Goal: Transaction & Acquisition: Purchase product/service

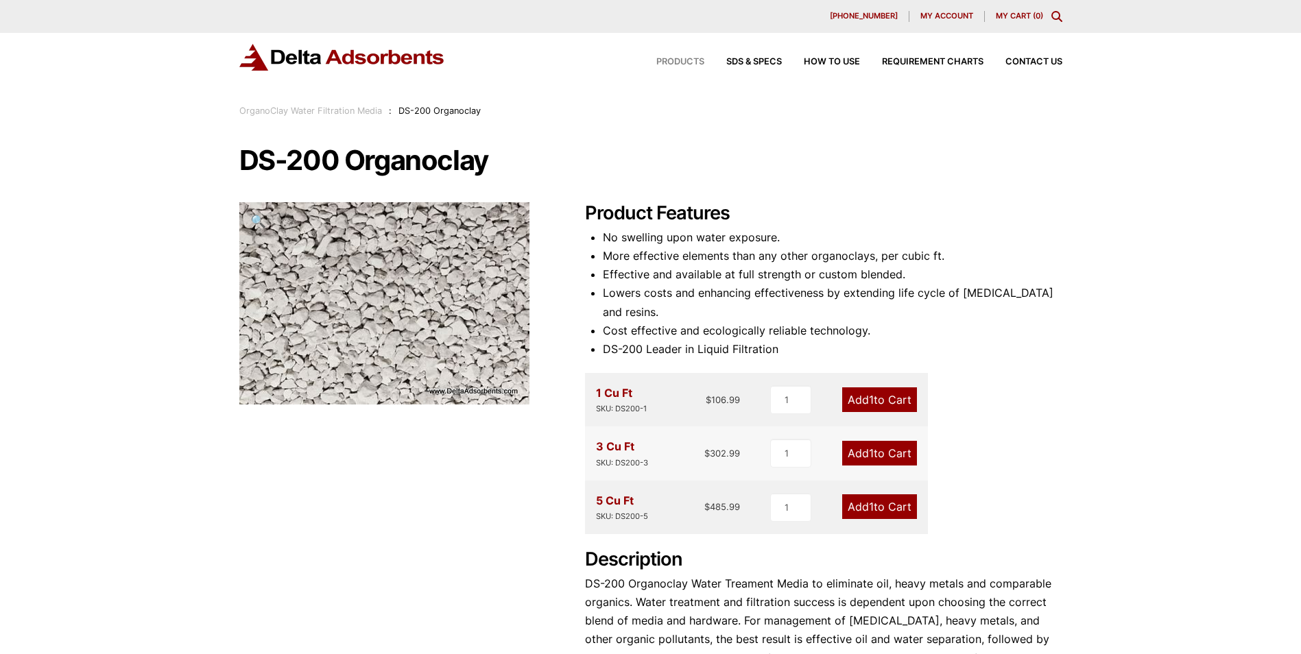
click at [685, 62] on span "Products" at bounding box center [680, 62] width 48 height 9
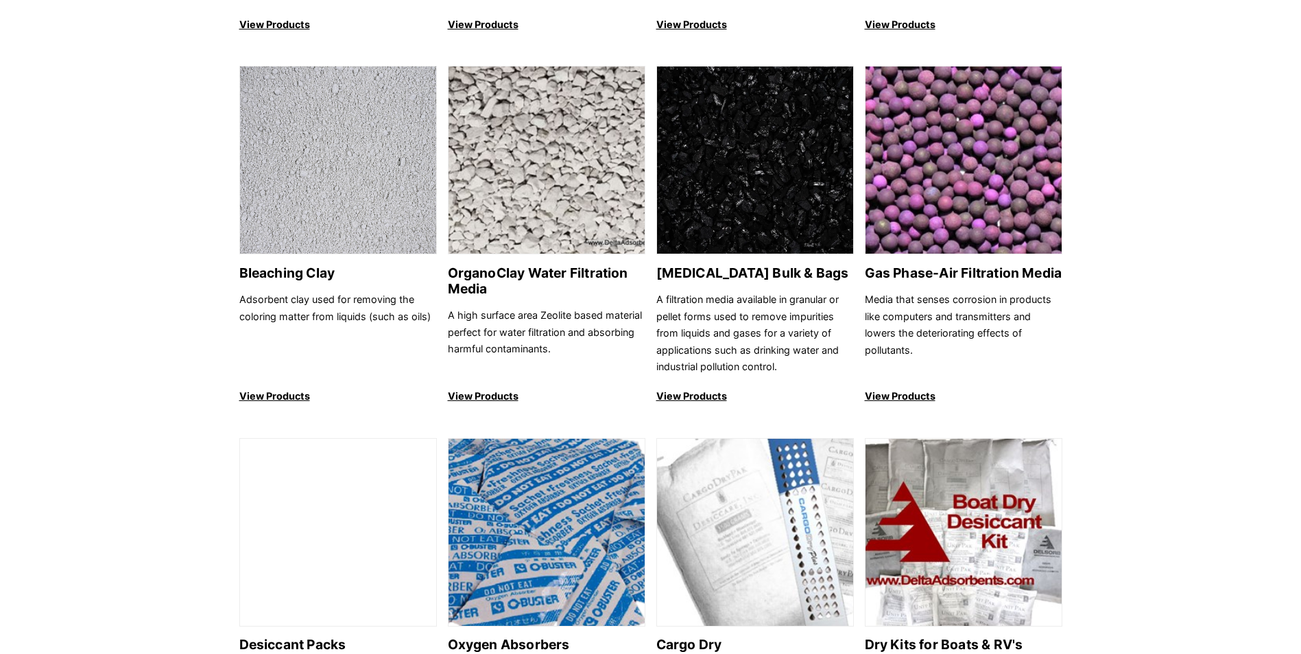
scroll to position [480, 0]
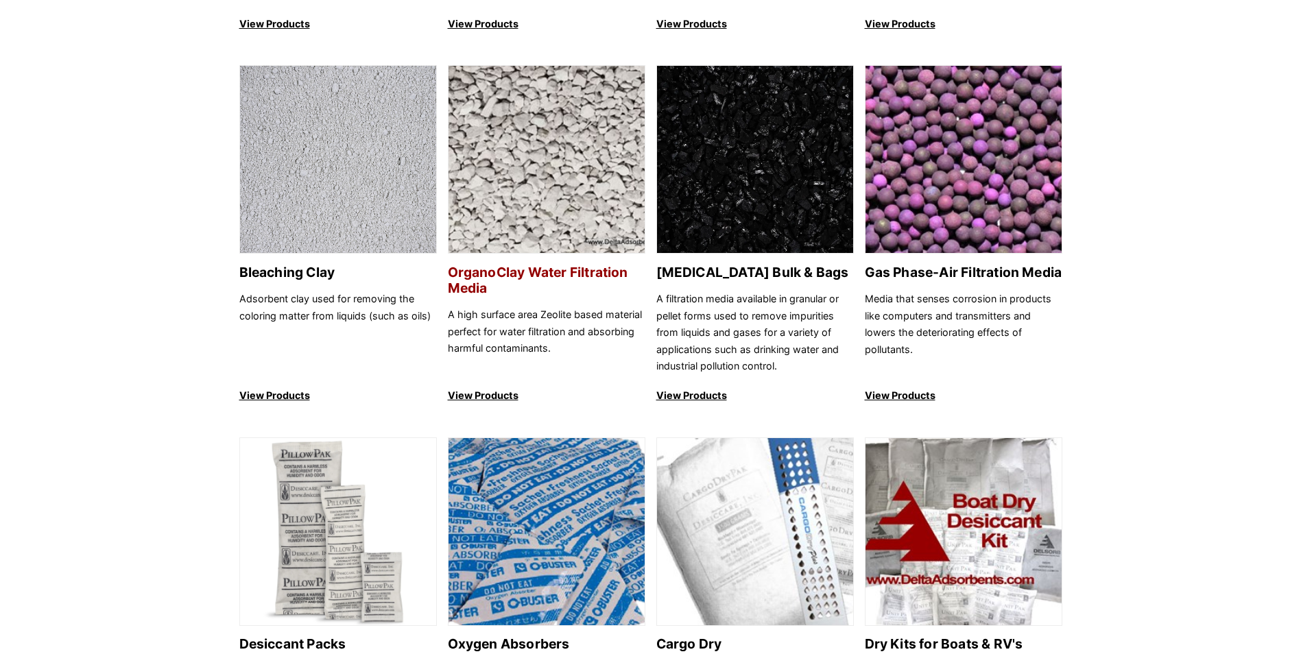
click at [494, 392] on p "View Products" at bounding box center [547, 396] width 198 height 16
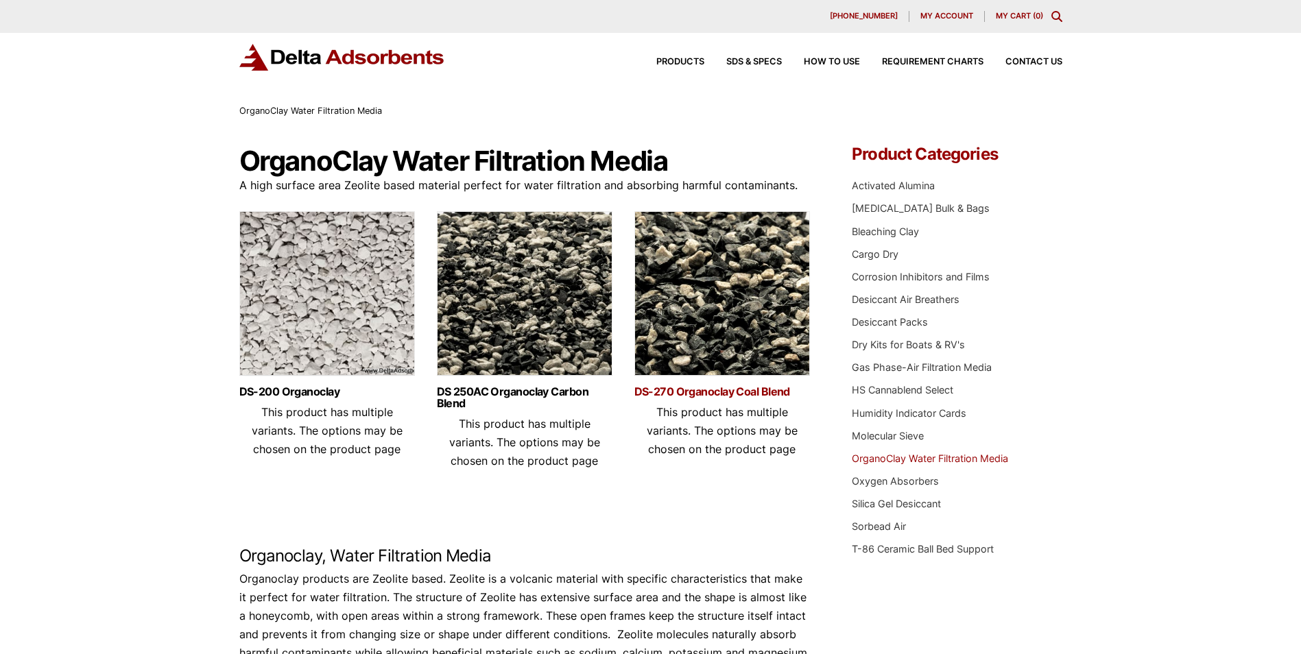
click at [720, 388] on link "DS-270 Organoclay Coal Blend" at bounding box center [722, 392] width 176 height 12
click at [487, 389] on link "DS 250AC Organoclay Carbon Blend" at bounding box center [525, 397] width 176 height 23
click at [543, 392] on link "DS 250AC Organoclay Carbon Blend" at bounding box center [525, 397] width 176 height 23
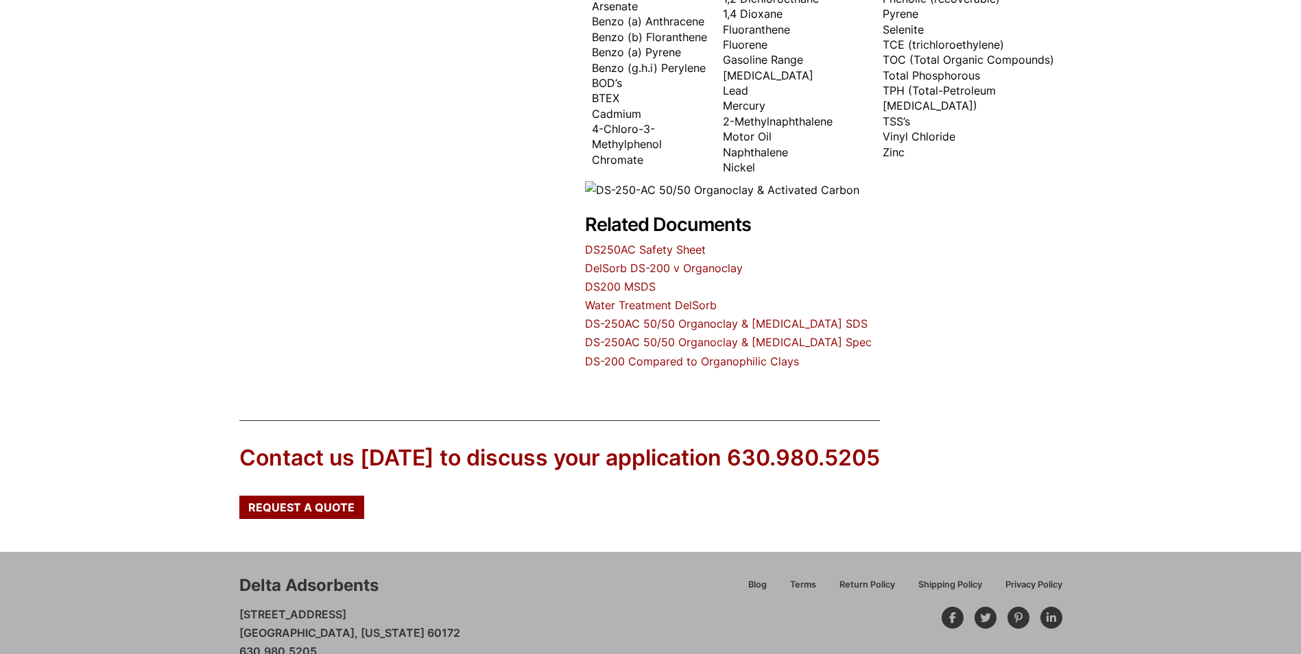
scroll to position [709, 0]
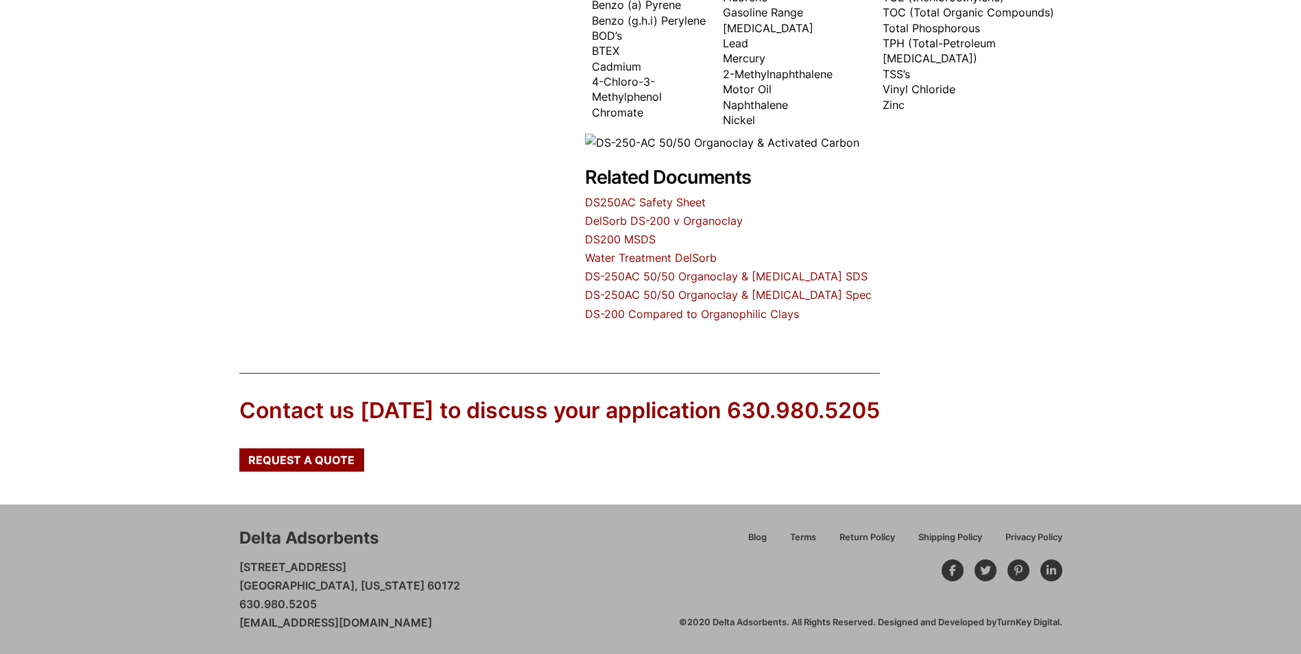
click at [361, 411] on div "Contact us [DATE] to discuss your application 630.980.5205" at bounding box center [559, 411] width 641 height 31
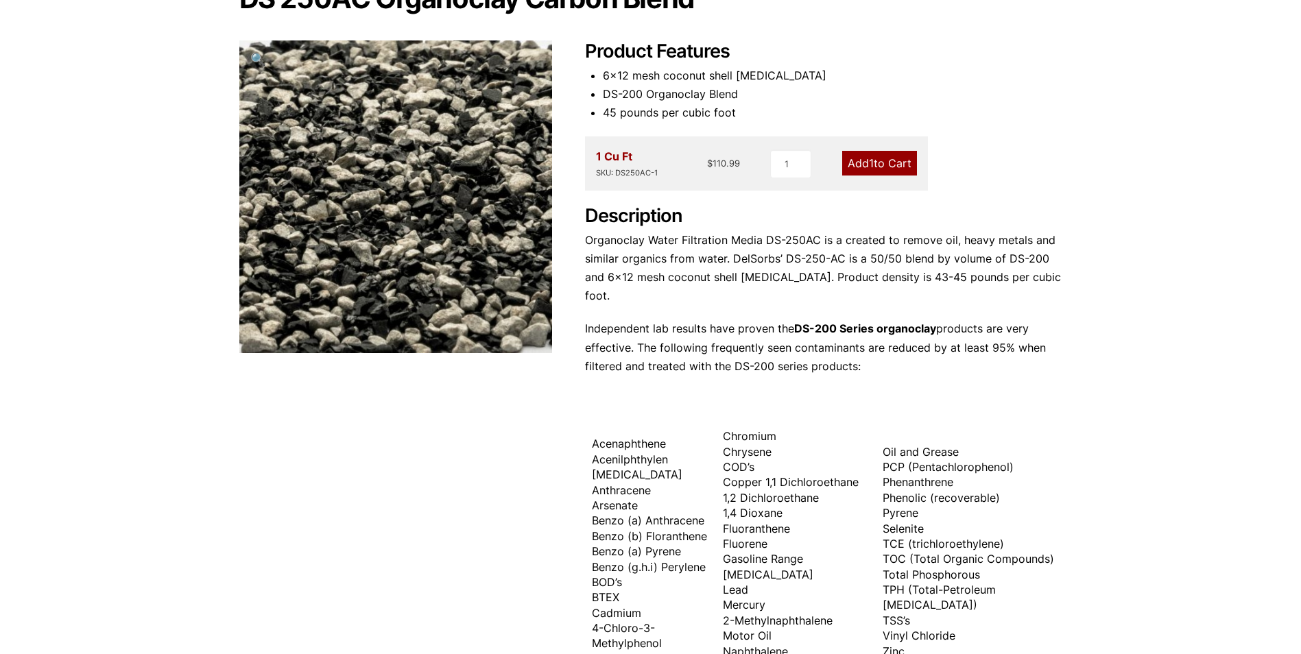
scroll to position [23, 0]
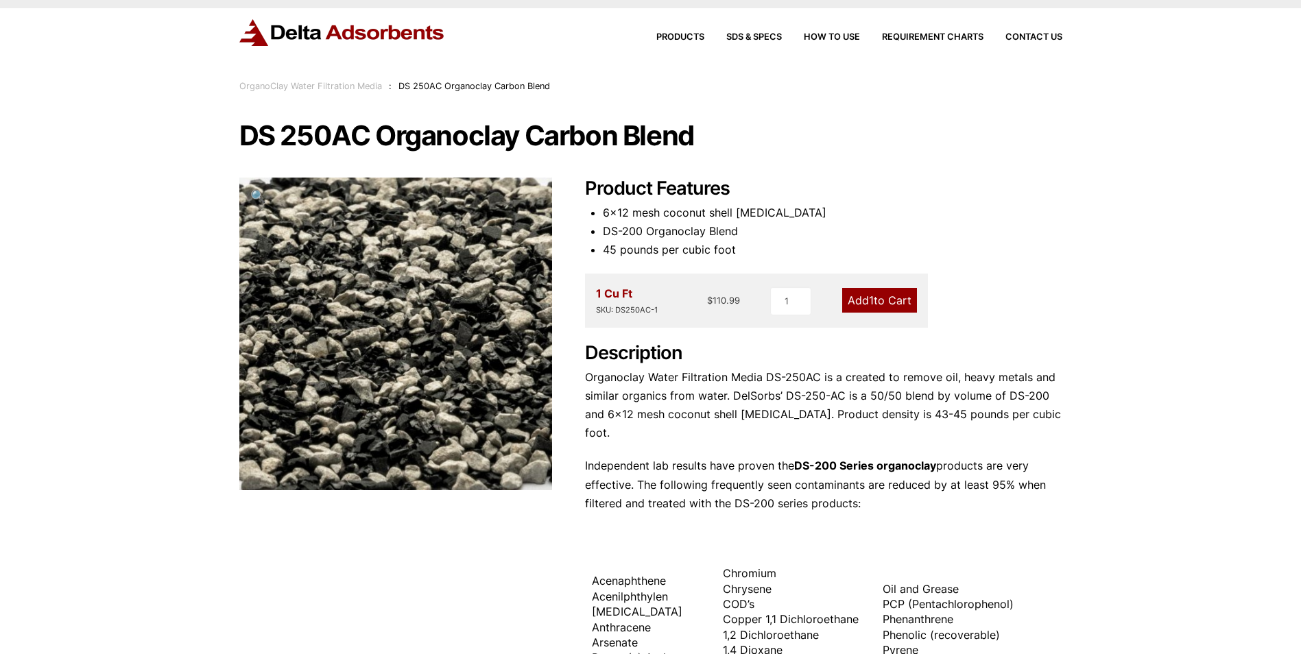
scroll to position [69, 0]
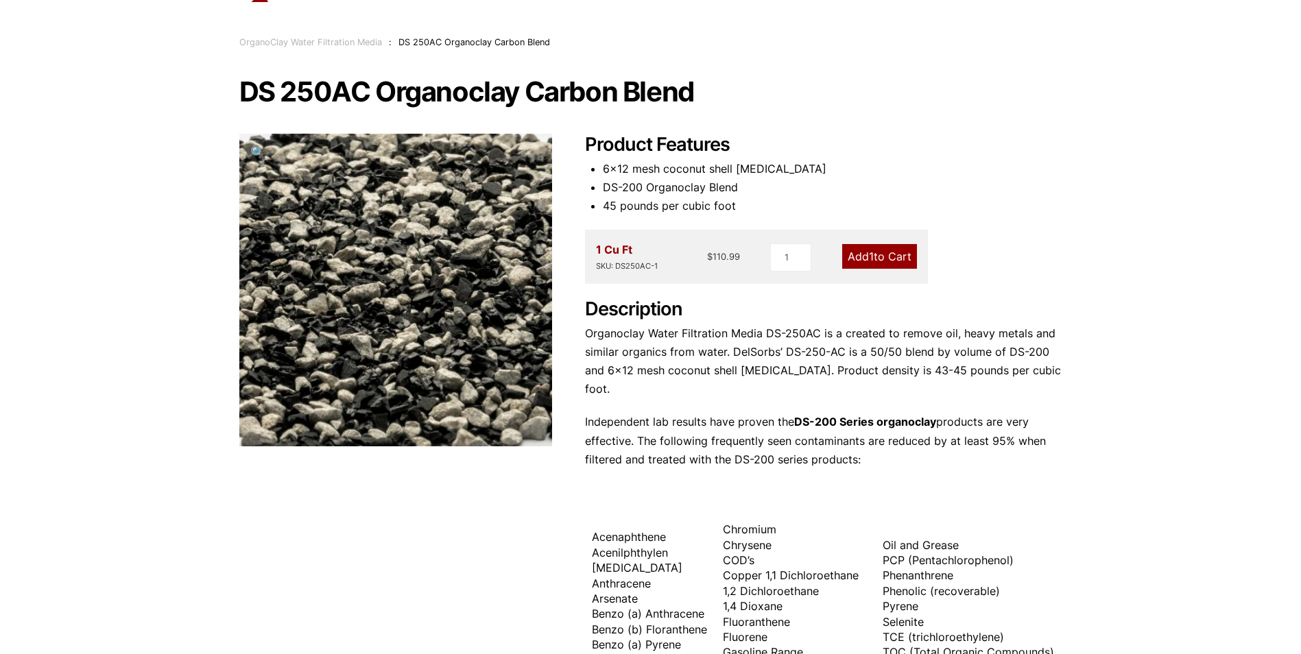
click at [115, 265] on div "Our website has detected that you are using an outdated browser that will preve…" at bounding box center [650, 612] width 1301 height 1363
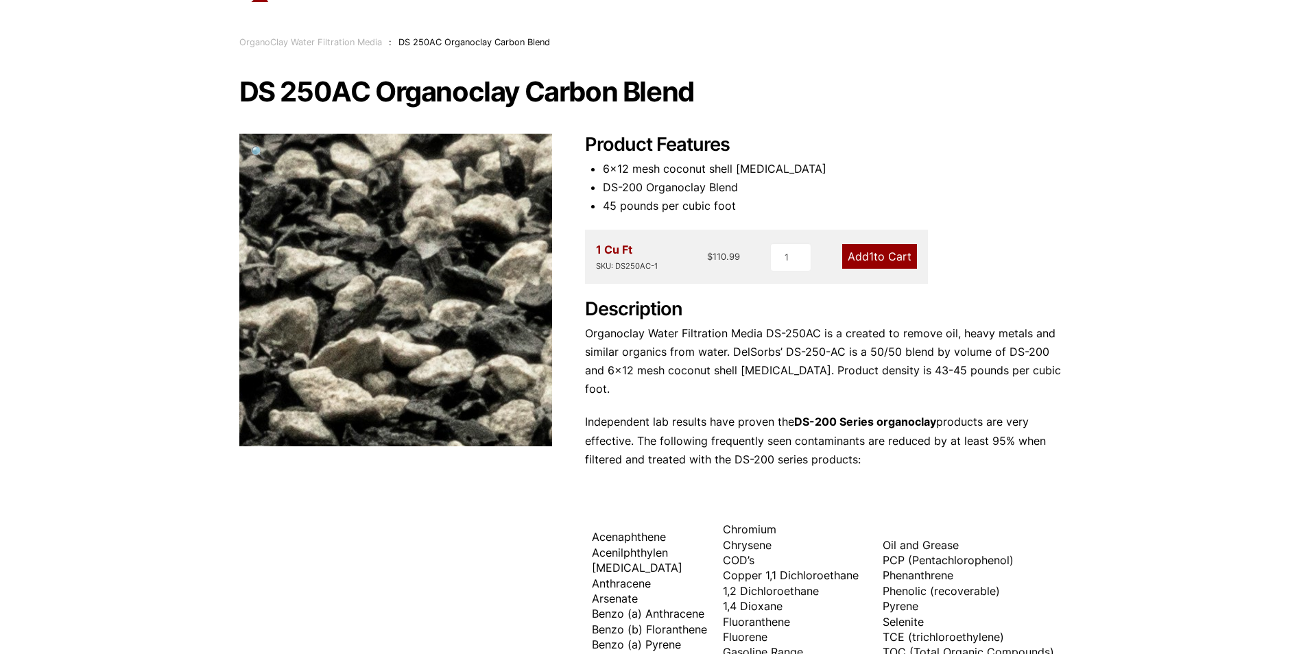
scroll to position [0, 0]
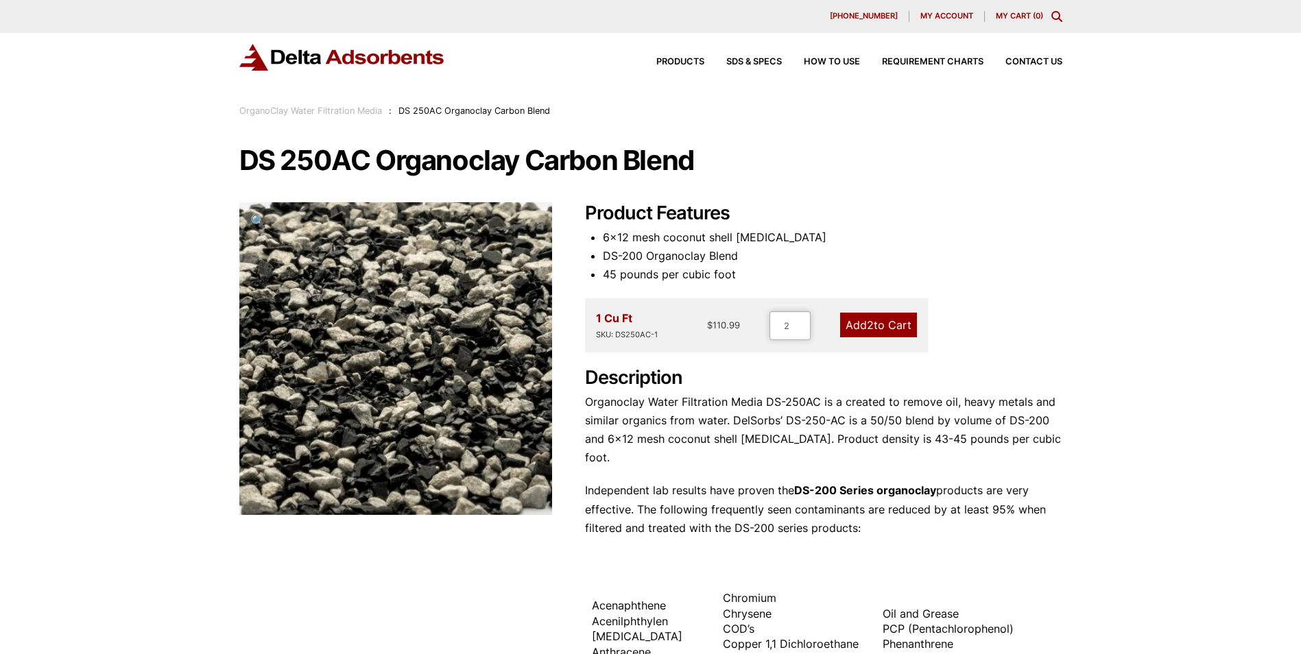
click at [802, 321] on input "2" at bounding box center [790, 325] width 41 height 29
click at [802, 321] on input "3" at bounding box center [790, 325] width 41 height 29
click at [802, 321] on input "4" at bounding box center [790, 325] width 41 height 29
click at [802, 321] on input "5" at bounding box center [790, 325] width 41 height 29
click at [802, 321] on input "6" at bounding box center [790, 325] width 41 height 29
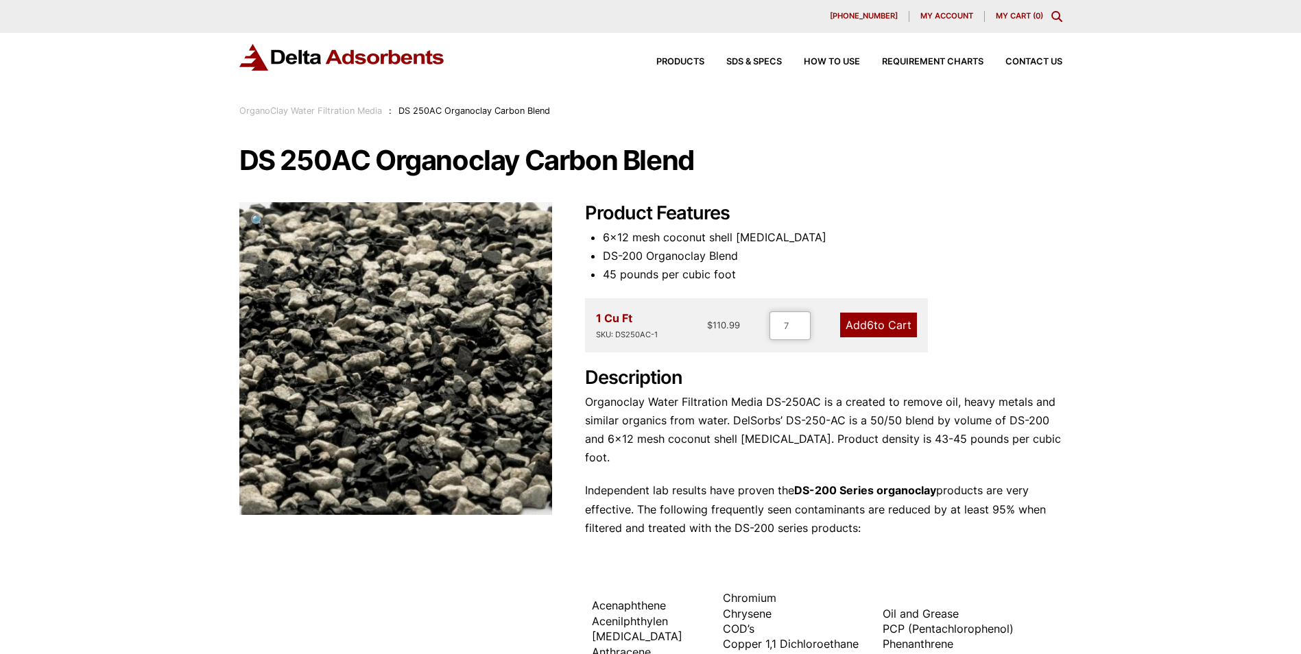
click at [802, 321] on input "7" at bounding box center [790, 325] width 41 height 29
click at [803, 321] on input "8" at bounding box center [790, 325] width 41 height 29
click at [803, 321] on input "9" at bounding box center [790, 325] width 41 height 29
click at [803, 321] on input "10" at bounding box center [790, 325] width 41 height 29
click at [803, 321] on input "11" at bounding box center [787, 325] width 41 height 29
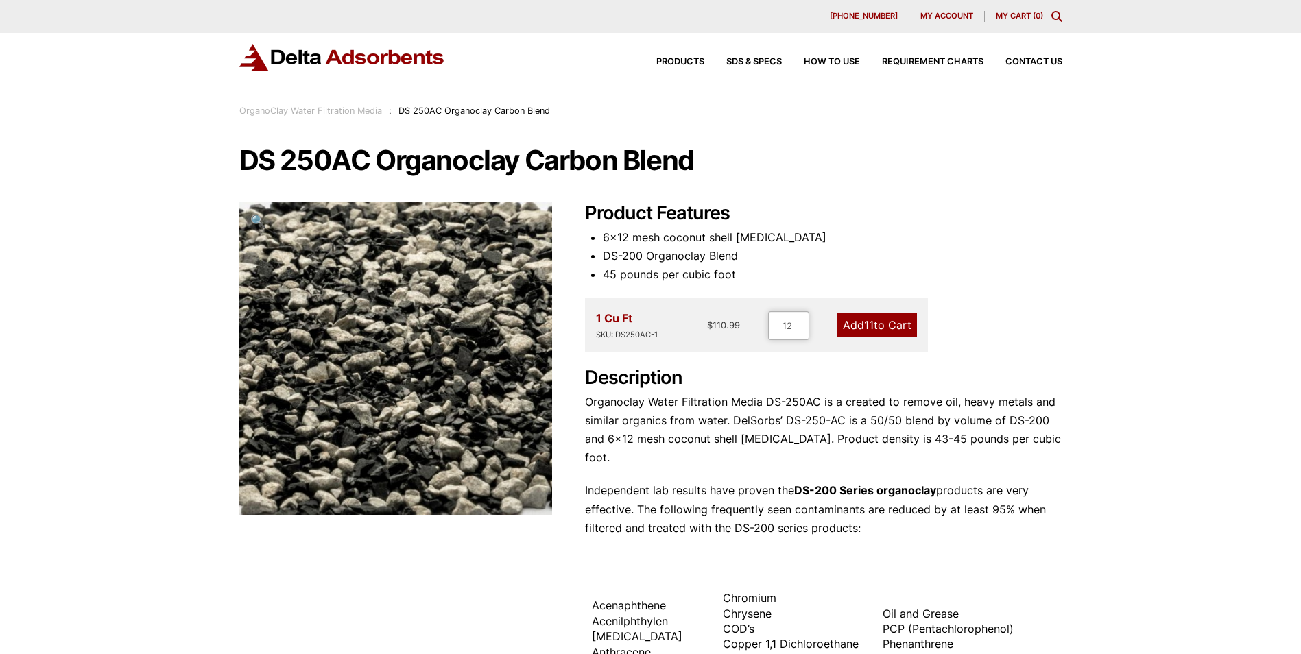
click at [803, 321] on input "12" at bounding box center [788, 325] width 41 height 29
click at [803, 321] on input "13" at bounding box center [787, 325] width 41 height 29
click at [803, 321] on input "14" at bounding box center [787, 325] width 41 height 29
click at [803, 321] on input "15" at bounding box center [787, 325] width 41 height 29
click at [803, 320] on input "16" at bounding box center [787, 325] width 41 height 29
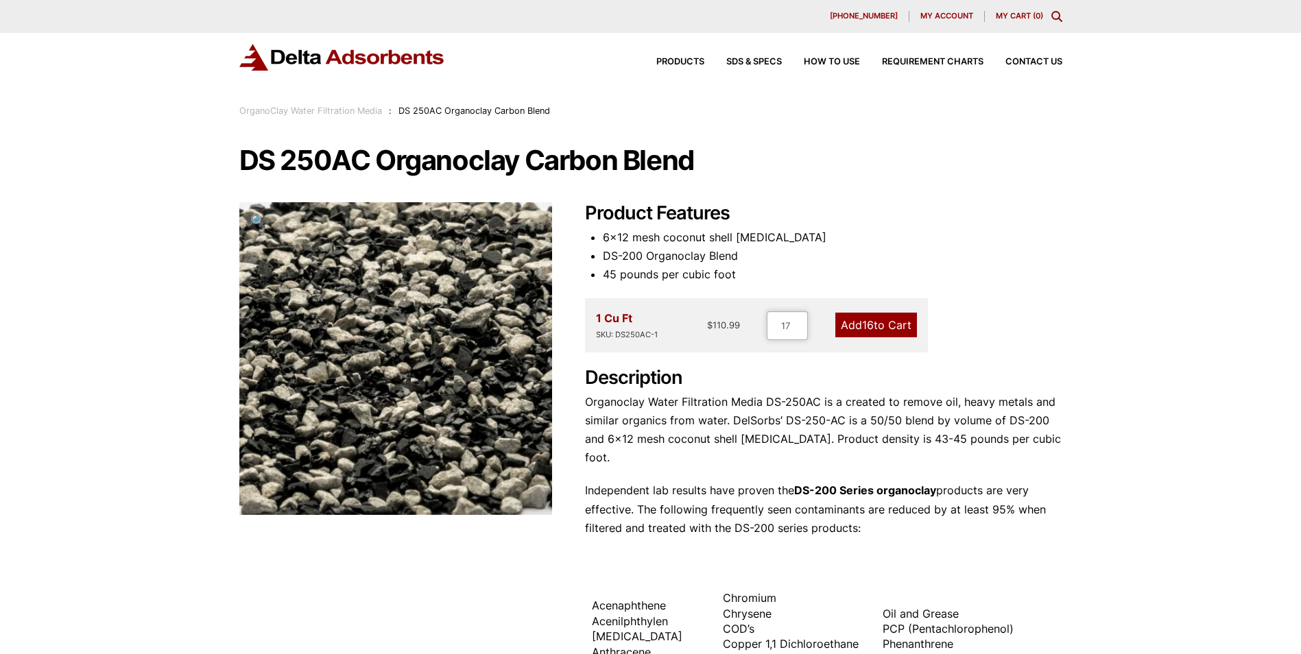
click at [803, 320] on input "17" at bounding box center [787, 325] width 41 height 29
click at [804, 320] on input "18" at bounding box center [787, 325] width 41 height 29
click at [804, 320] on input "19" at bounding box center [787, 325] width 41 height 29
click at [804, 320] on input "20" at bounding box center [786, 325] width 41 height 29
click at [798, 323] on input "21" at bounding box center [786, 325] width 41 height 29
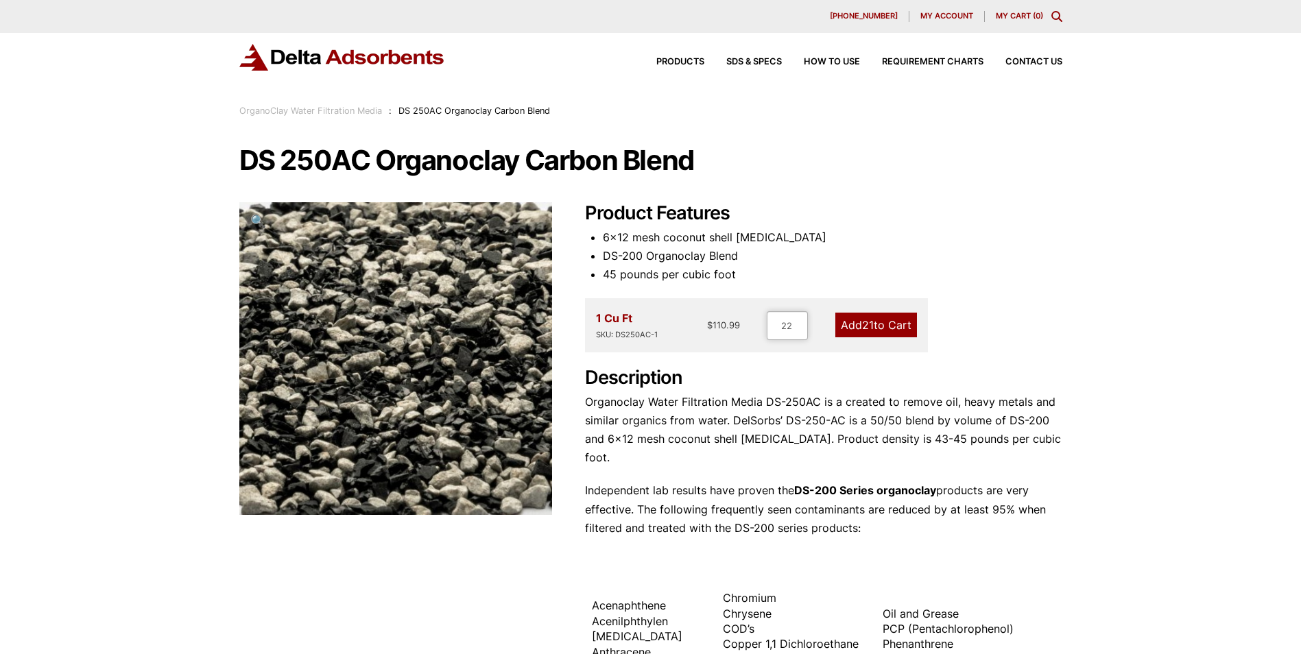
click at [798, 322] on input "22" at bounding box center [787, 325] width 41 height 29
click at [798, 322] on input "23" at bounding box center [786, 325] width 41 height 29
click at [798, 322] on input "24" at bounding box center [786, 325] width 41 height 29
click at [798, 322] on input "25" at bounding box center [786, 325] width 41 height 29
click at [798, 322] on input "26" at bounding box center [786, 325] width 41 height 29
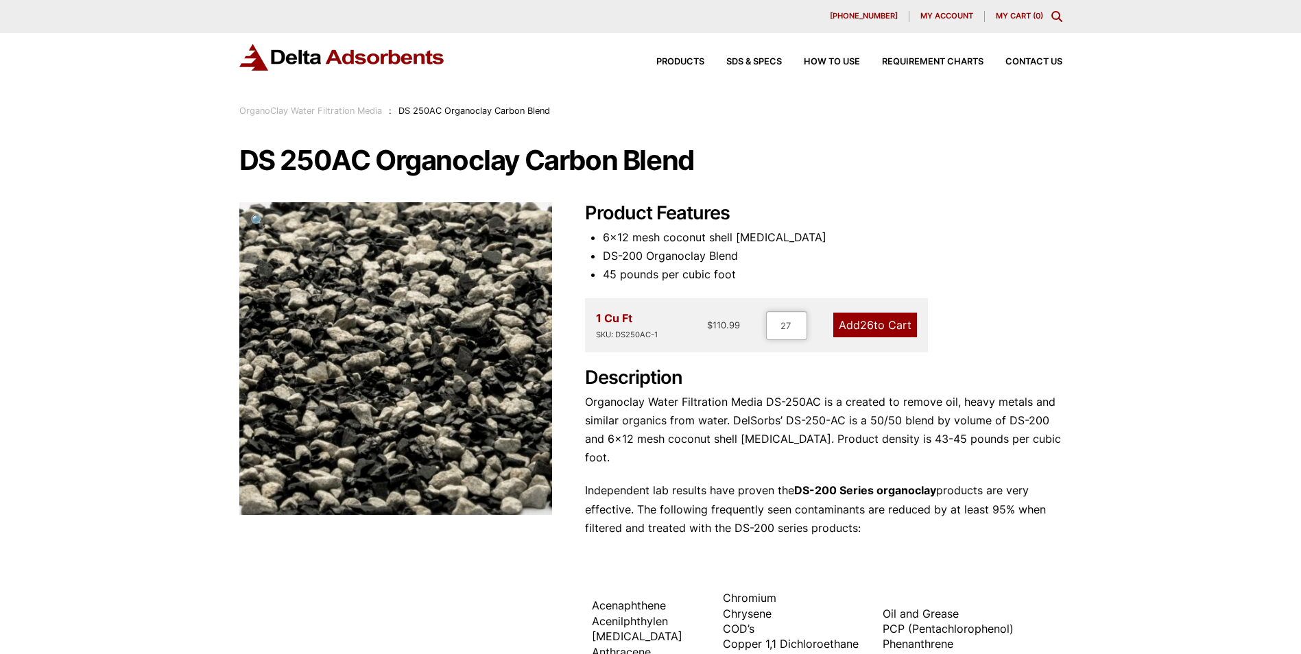
click at [798, 322] on input "27" at bounding box center [786, 325] width 41 height 29
click at [798, 322] on input "28" at bounding box center [786, 325] width 41 height 29
click at [798, 322] on input "29" at bounding box center [786, 325] width 41 height 29
click at [798, 322] on input "30" at bounding box center [786, 325] width 41 height 29
click at [798, 322] on input "31" at bounding box center [786, 325] width 41 height 29
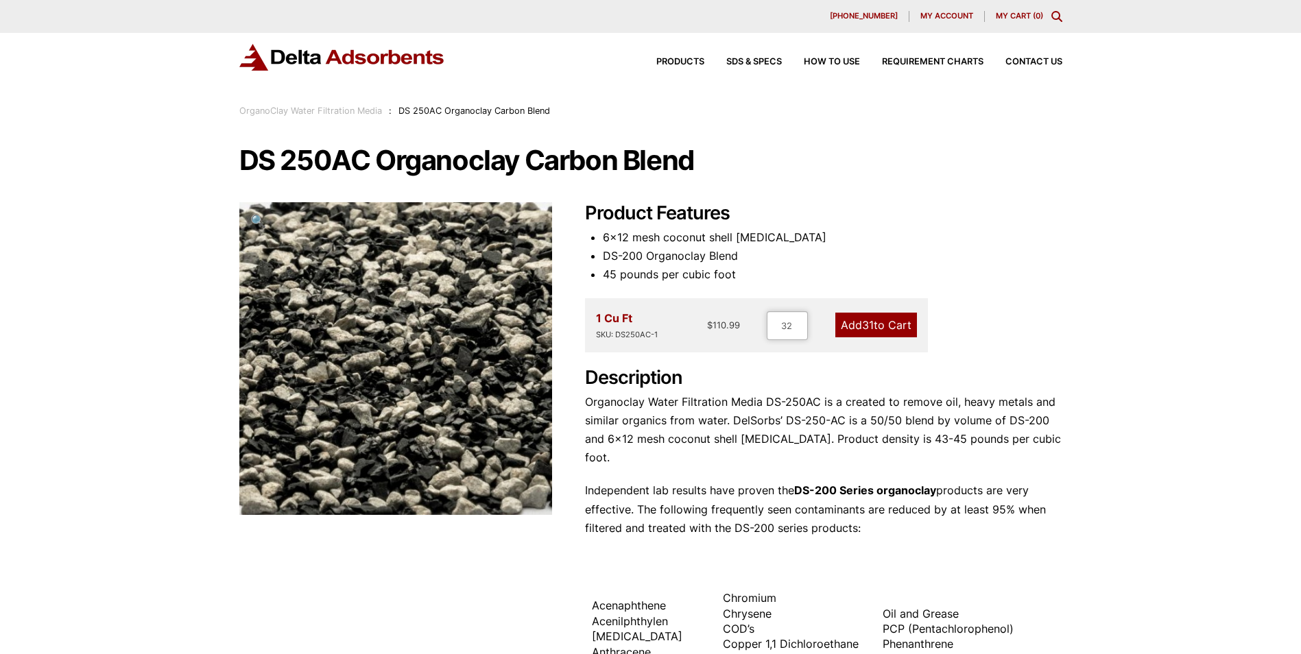
click at [798, 322] on input "32" at bounding box center [787, 325] width 41 height 29
click at [798, 322] on input "33" at bounding box center [786, 325] width 41 height 29
type input "32"
click at [801, 329] on input "32" at bounding box center [786, 325] width 41 height 29
click at [856, 327] on link "Add 32 to Cart" at bounding box center [875, 325] width 84 height 25
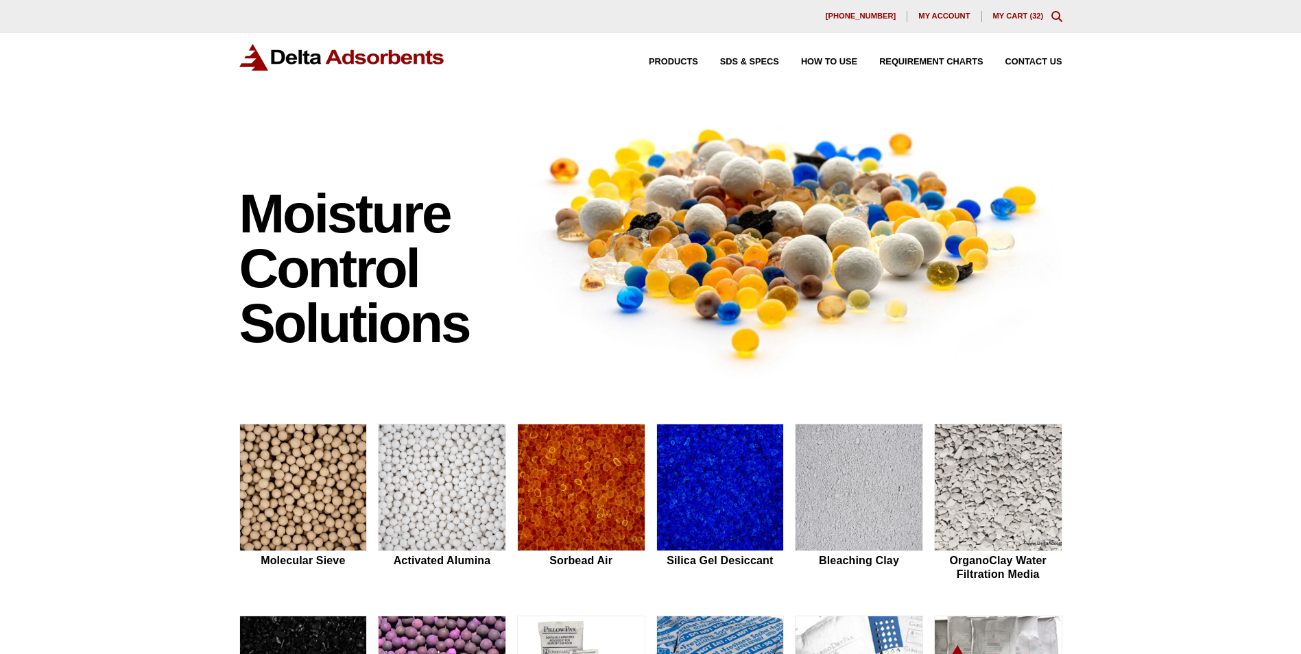
click at [1010, 18] on link "My Cart ( 32 )" at bounding box center [1018, 16] width 51 height 8
